Goal: Find specific page/section: Find specific page/section

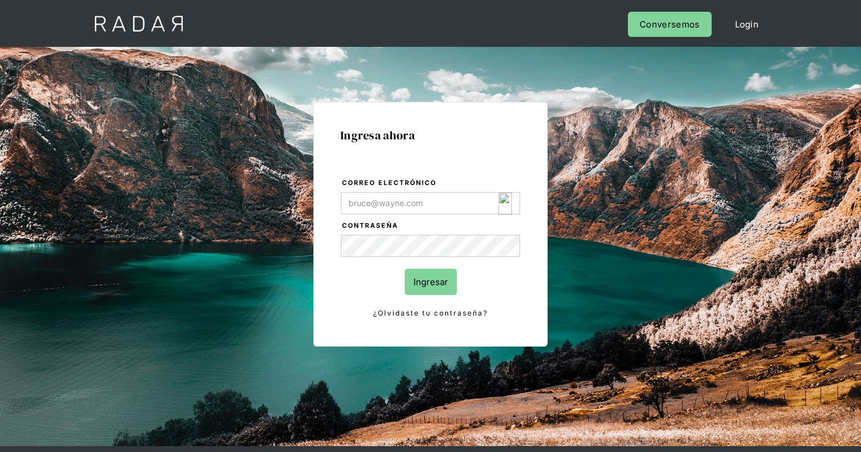
click at [510, 205] on img "Login Form" at bounding box center [505, 204] width 13 height 22
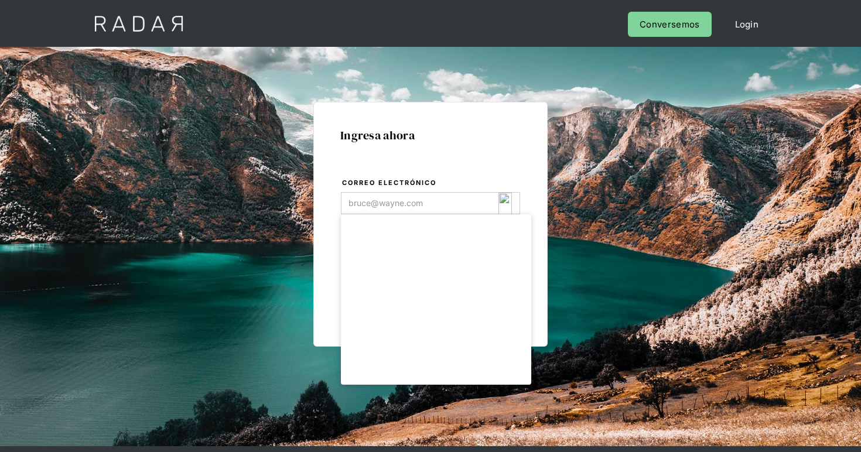
type input "[EMAIL_ADDRESS][DOMAIN_NAME]"
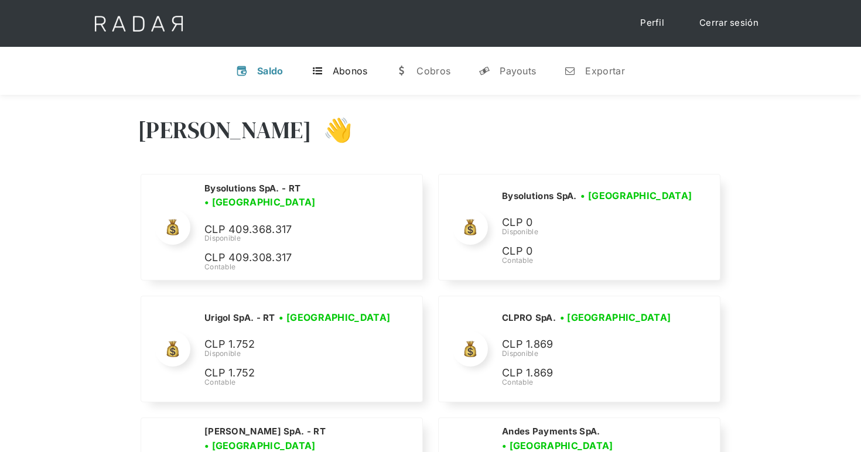
click at [352, 77] on link "t Abonos" at bounding box center [339, 71] width 75 height 30
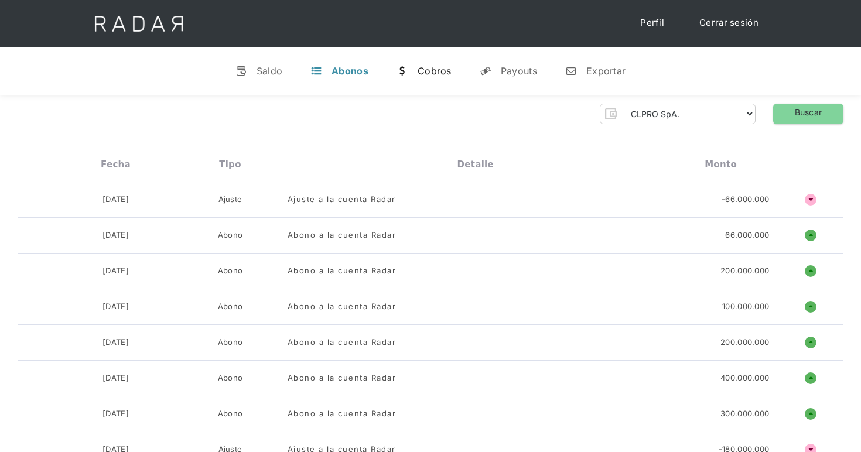
click at [415, 74] on link "w [GEOGRAPHIC_DATA]" at bounding box center [424, 71] width 74 height 30
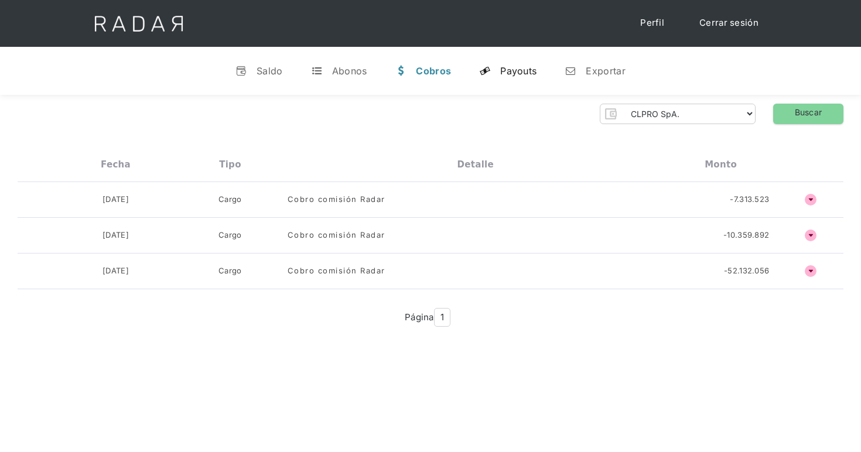
click at [498, 68] on link "y Payouts" at bounding box center [508, 71] width 76 height 30
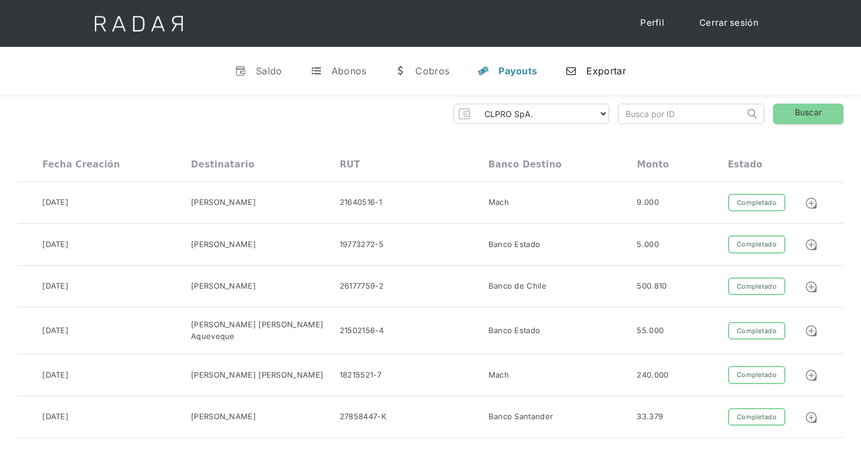
click at [600, 76] on div "Exportar" at bounding box center [606, 71] width 39 height 12
